Goal: Check status: Check status

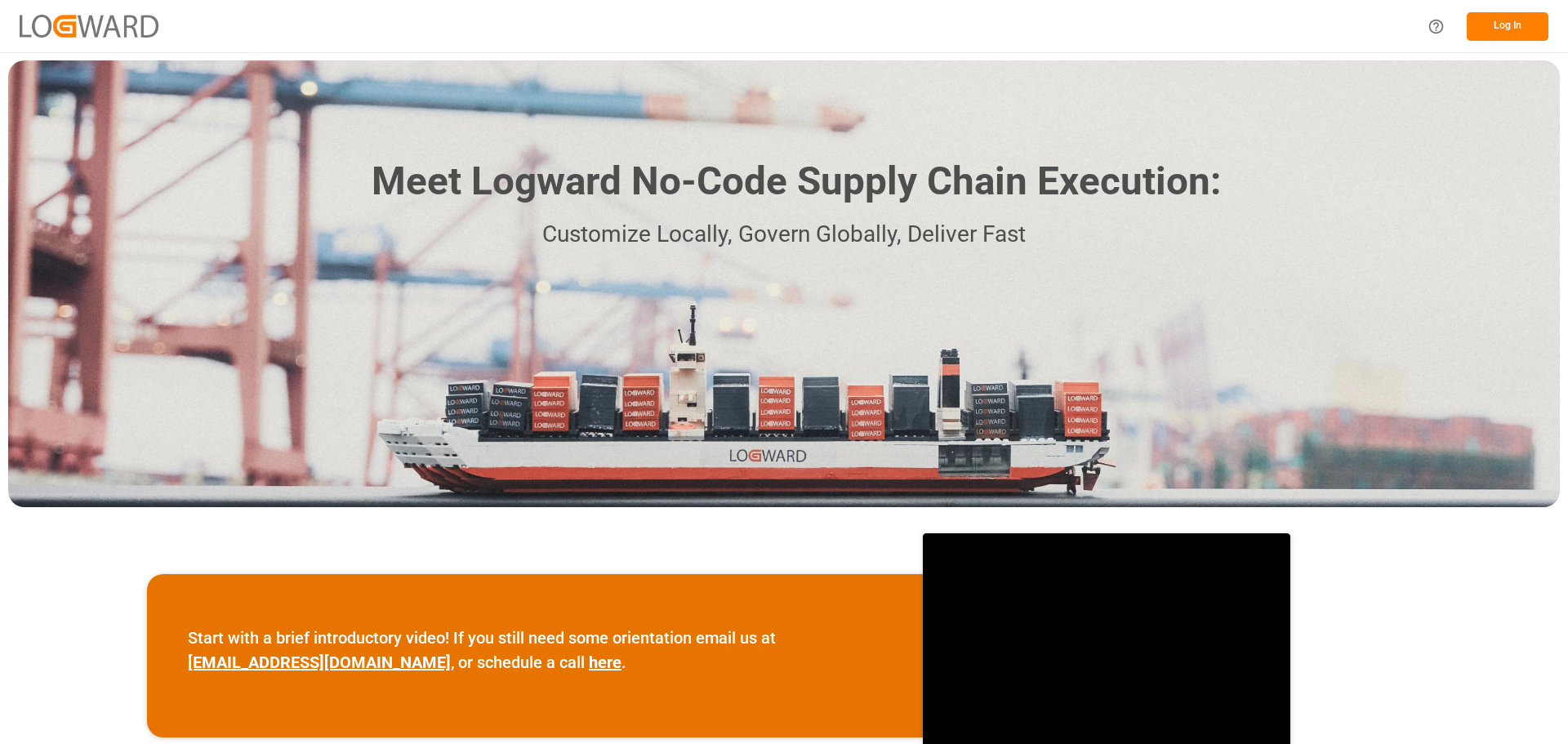
click at [1512, 26] on button "Log In" at bounding box center [1507, 26] width 82 height 28
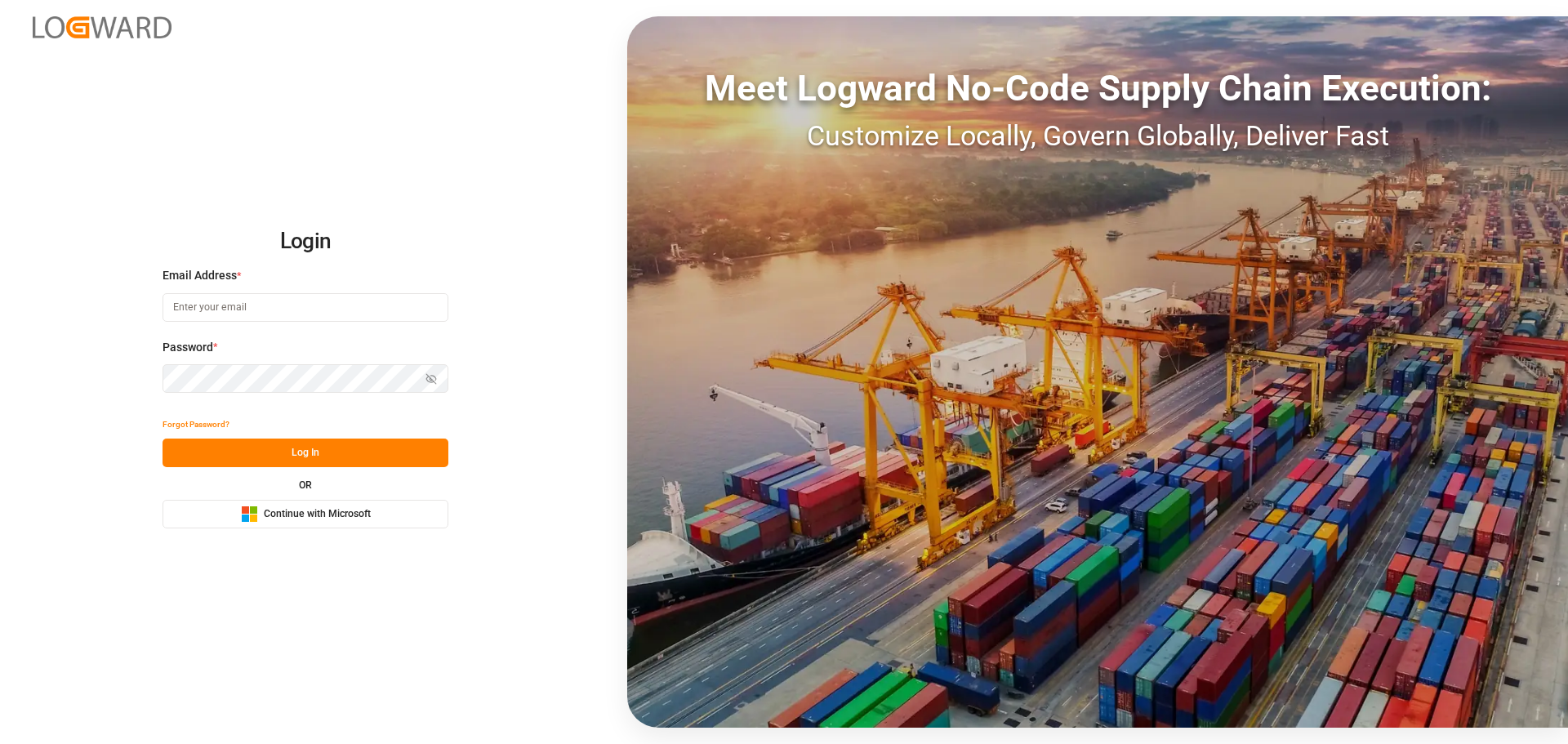
click at [327, 508] on div "Microsoft Logo Continue with Microsoft" at bounding box center [306, 514] width 130 height 17
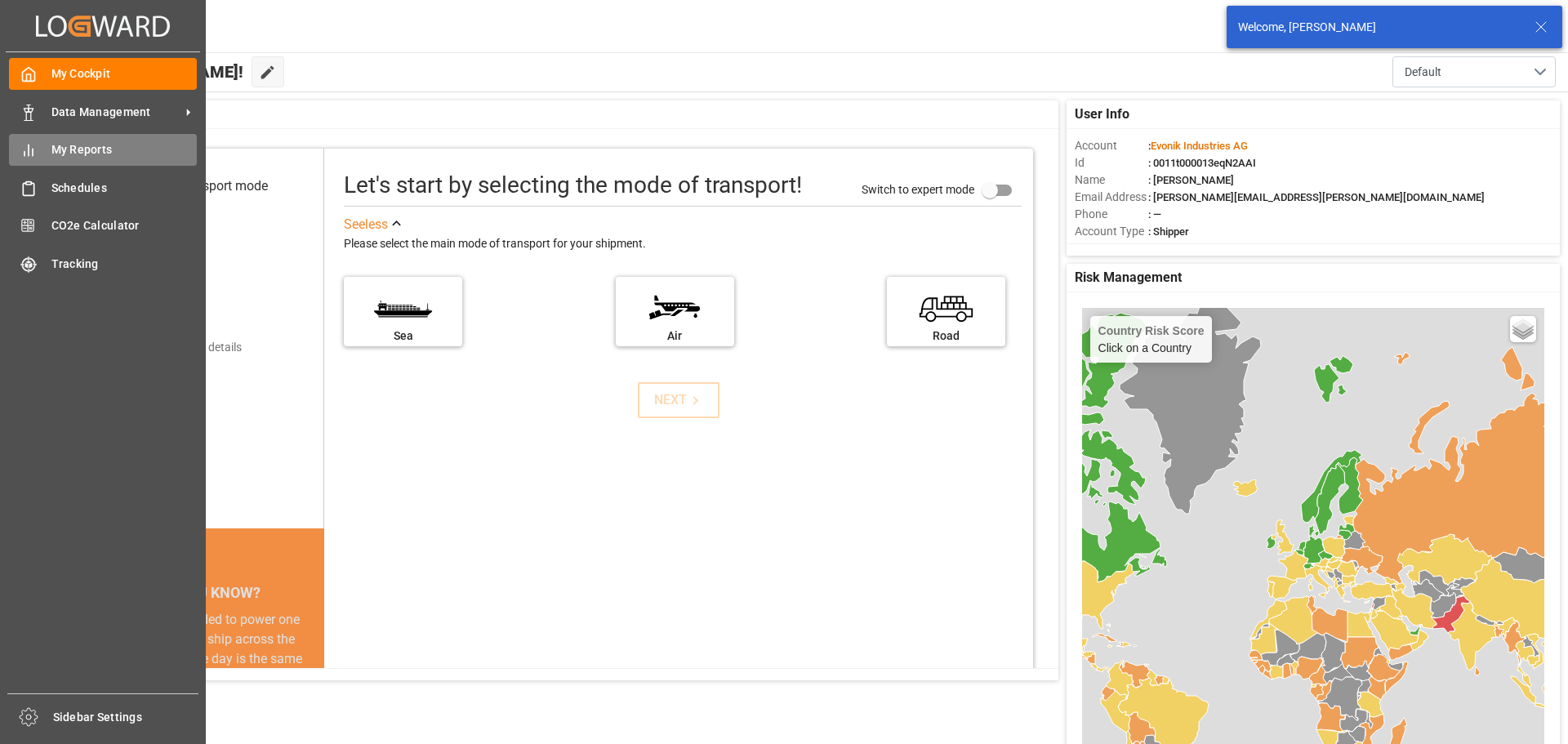
click at [70, 144] on span "My Reports" at bounding box center [124, 150] width 146 height 17
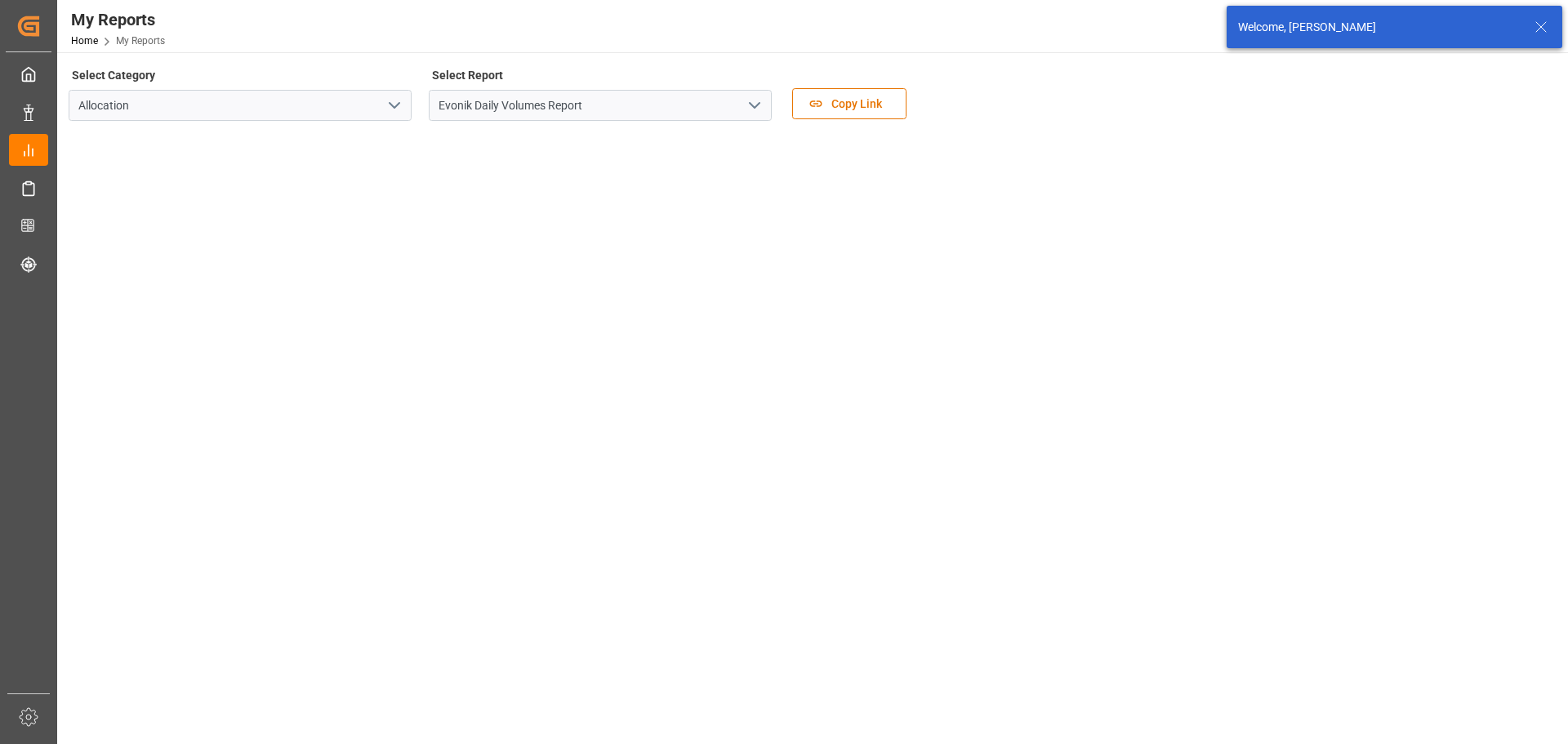
click at [755, 106] on icon "open menu" at bounding box center [754, 105] width 19 height 19
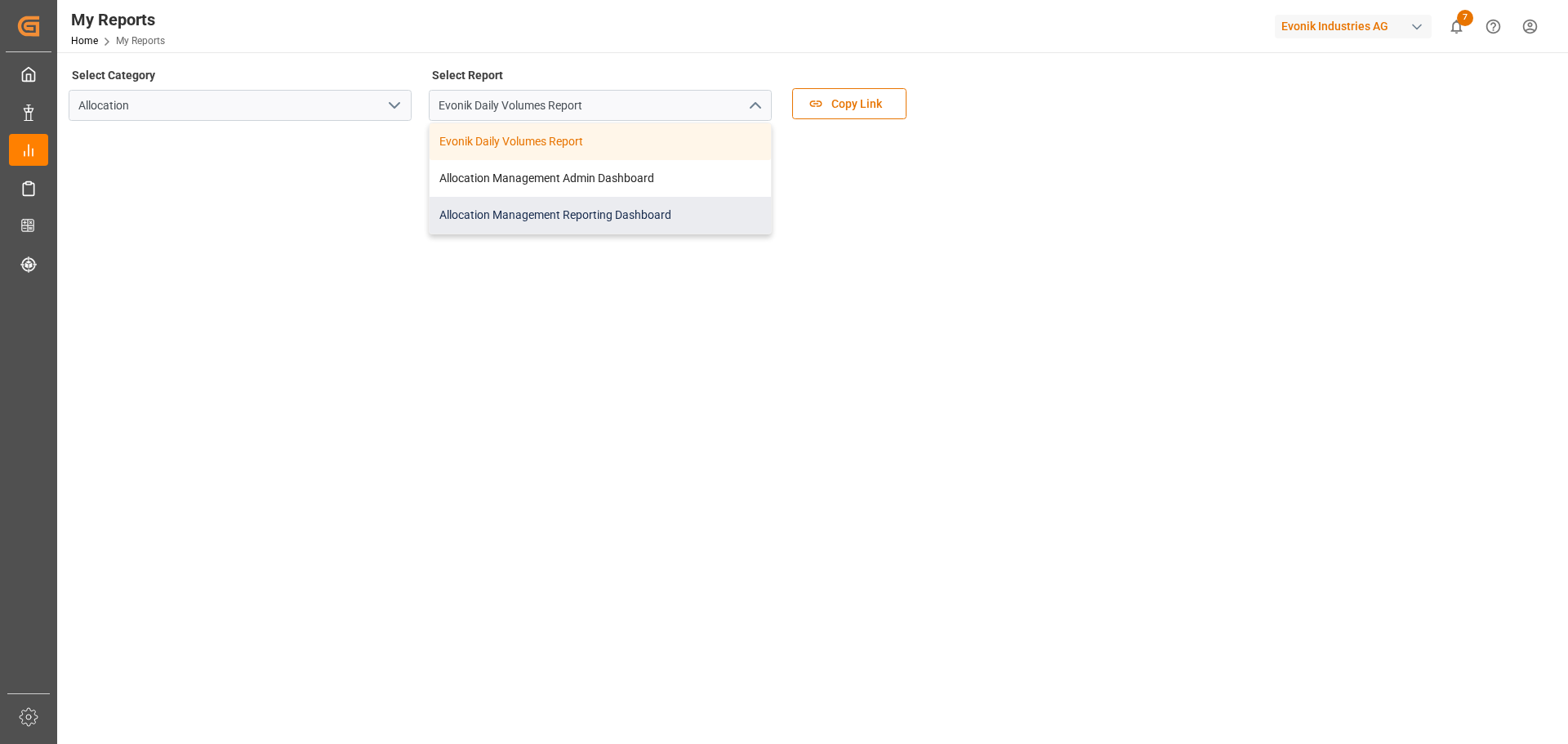
click at [577, 217] on div "Allocation Management Reporting Dashboard" at bounding box center [600, 216] width 341 height 37
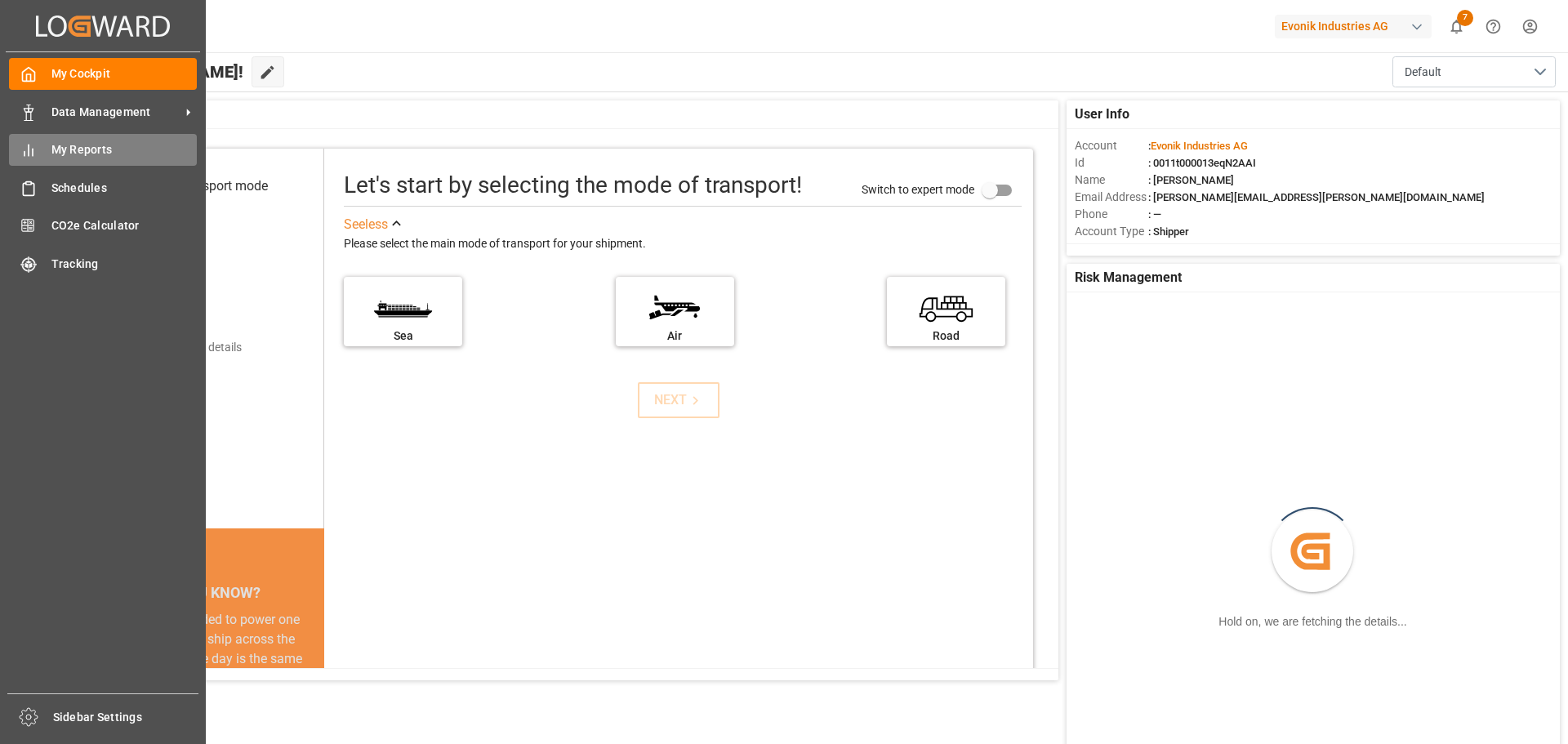
click at [90, 146] on span "My Reports" at bounding box center [124, 150] width 146 height 17
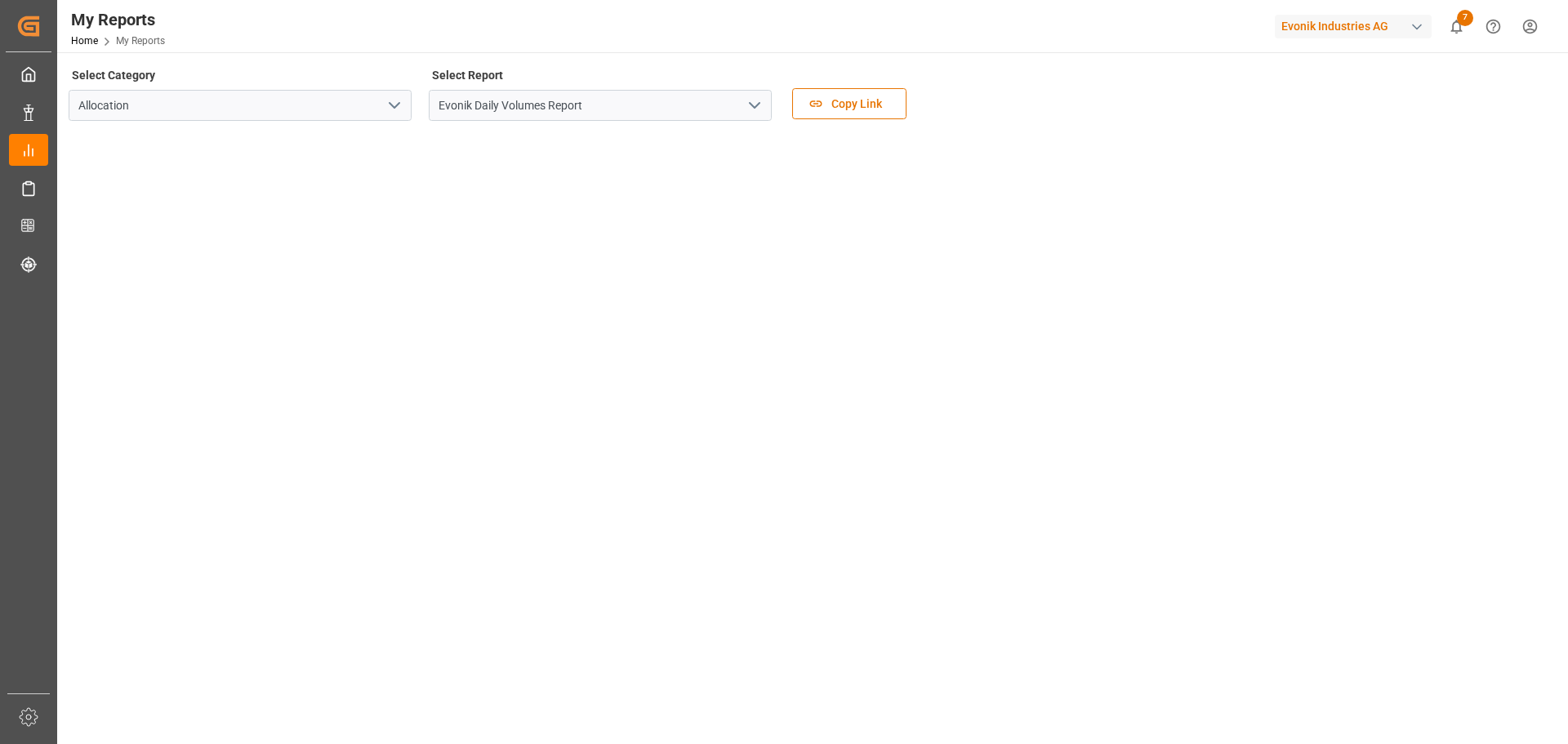
click at [756, 101] on icon "open menu" at bounding box center [754, 105] width 19 height 19
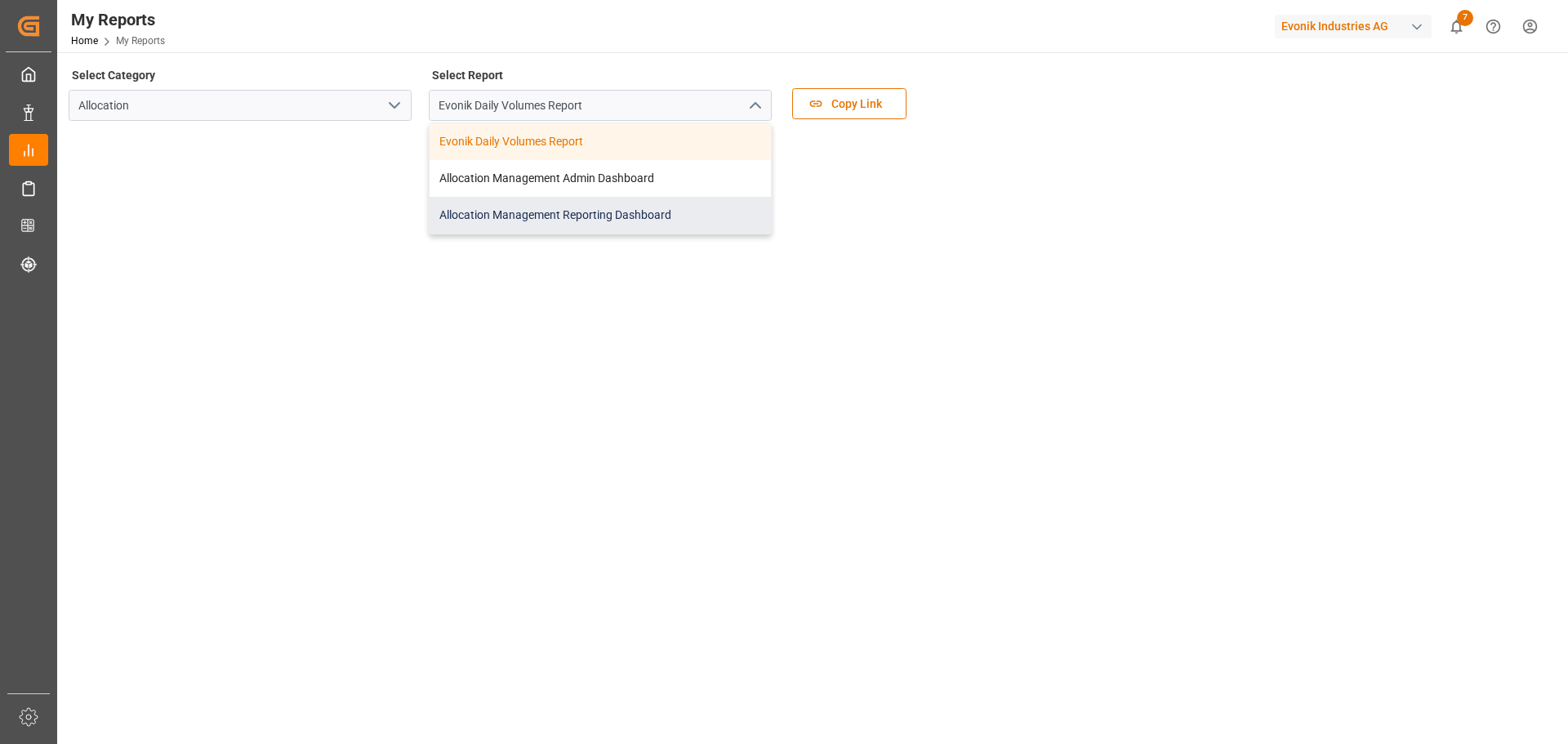
click at [556, 212] on div "Allocation Management Reporting Dashboard" at bounding box center [600, 216] width 341 height 37
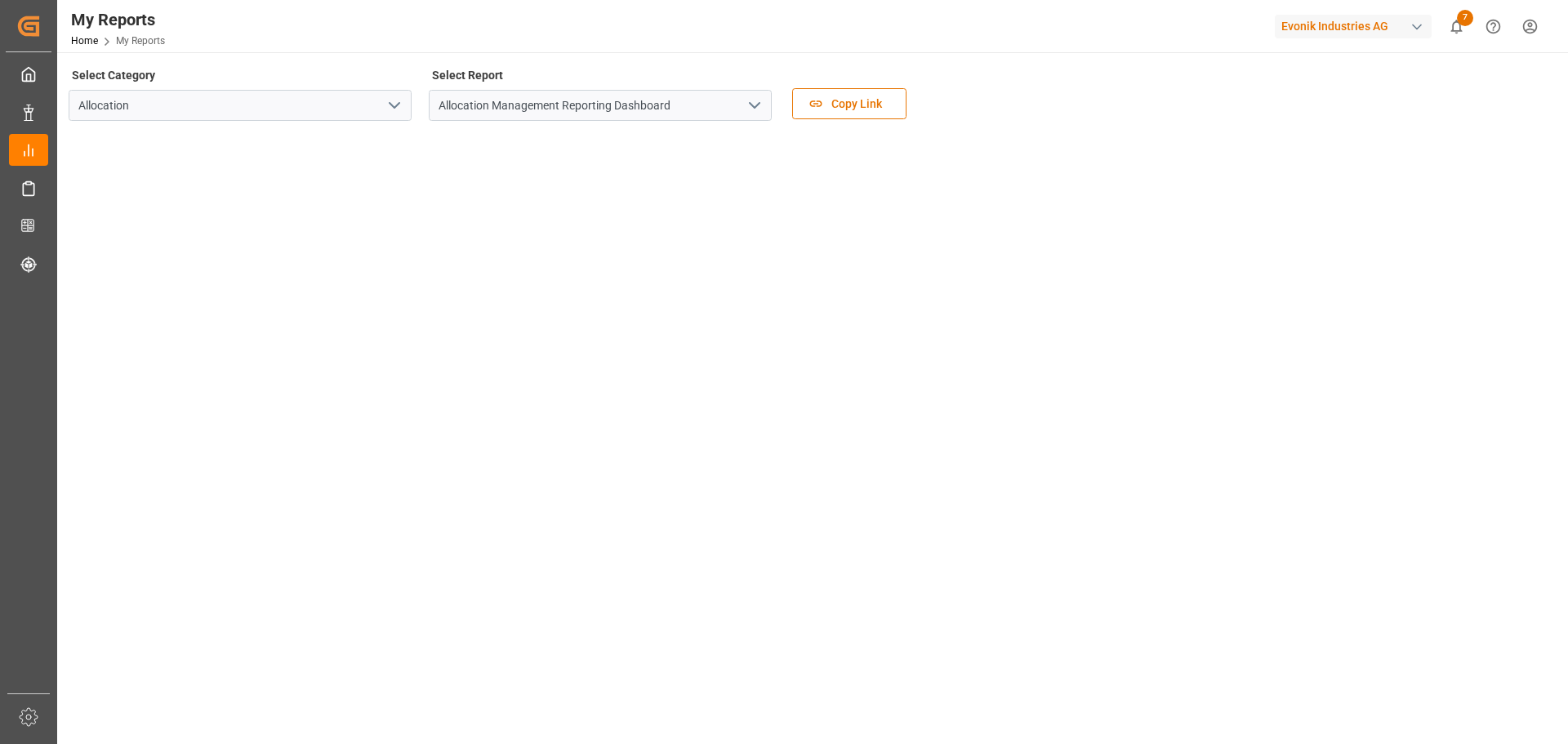
click at [999, 21] on div "My Reports Home My Reports Evonik Industries AG 7 Notifications Only show unrea…" at bounding box center [807, 26] width 1522 height 52
